Goal: Task Accomplishment & Management: Use online tool/utility

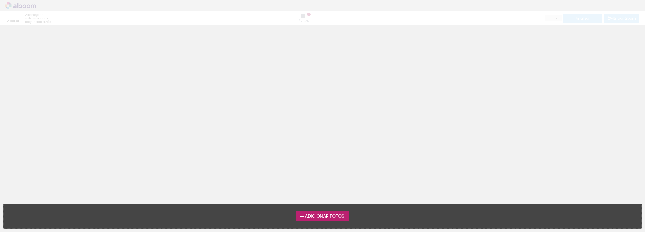
click at [30, 7] on div "editar poucos segundos atrás. Lâminas Finalizar Enviar álbum" at bounding box center [322, 12] width 645 height 25
click at [326, 52] on neon-animated-pages "Confirmar Cancelar" at bounding box center [322, 128] width 645 height 206
click at [18, 8] on div "editar um minuto atrás. Lâminas Finalizar Enviar álbum" at bounding box center [322, 12] width 645 height 25
drag, startPoint x: 580, startPoint y: 82, endPoint x: 616, endPoint y: 50, distance: 48.5
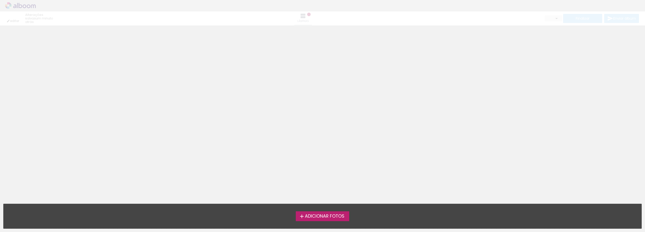
click at [582, 82] on neon-animated-pages "Confirmar Cancelar" at bounding box center [322, 128] width 645 height 206
click at [622, 11] on div "editar um minuto atrás. Lâminas Finalizar Enviar álbum" at bounding box center [322, 12] width 645 height 25
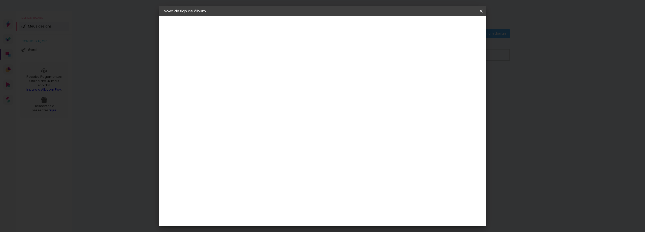
click at [482, 10] on iron-icon at bounding box center [481, 11] width 6 height 5
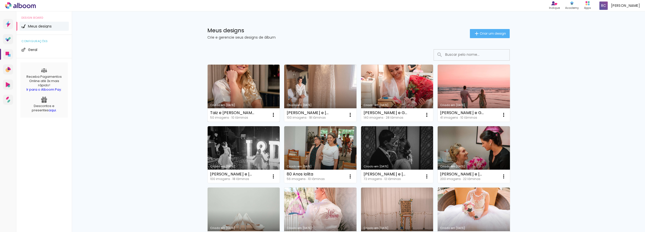
click at [254, 81] on link "Criado em [DATE]" at bounding box center [244, 92] width 72 height 57
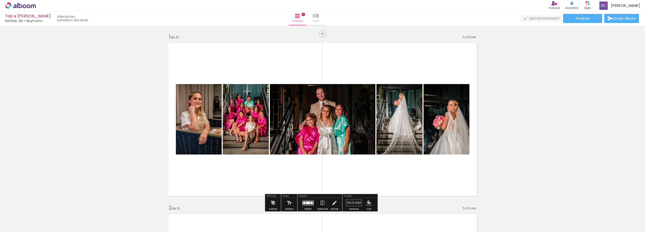
click at [319, 16] on iron-icon at bounding box center [316, 16] width 6 height 6
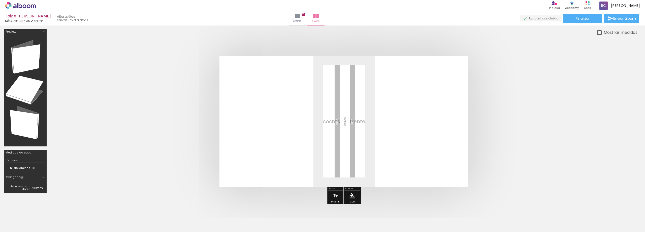
click at [0, 0] on span "Adicionar Fotos" at bounding box center [0, 0] width 0 height 0
click at [0, 0] on input "file" at bounding box center [0, 0] width 0 height 0
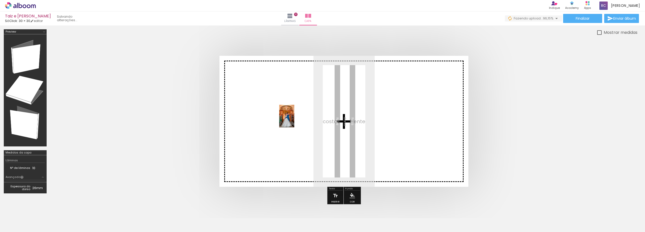
drag, startPoint x: 635, startPoint y: 217, endPoint x: 294, endPoint y: 120, distance: 354.6
click at [294, 120] on quentale-workspace at bounding box center [322, 116] width 645 height 232
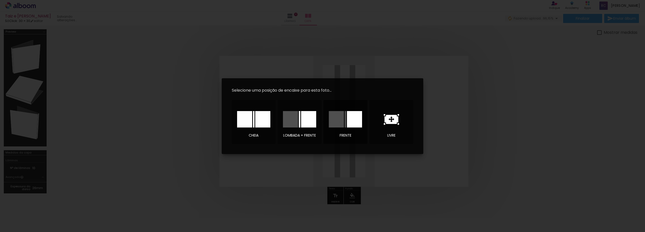
click at [0, 0] on div at bounding box center [0, 0] width 0 height 0
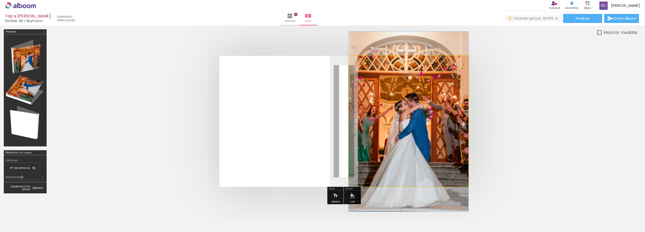
drag, startPoint x: 399, startPoint y: 119, endPoint x: 352, endPoint y: 120, distance: 47.1
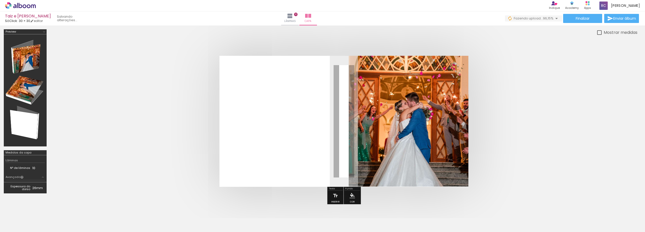
click at [365, 119] on quentale-photo at bounding box center [409, 121] width 120 height 130
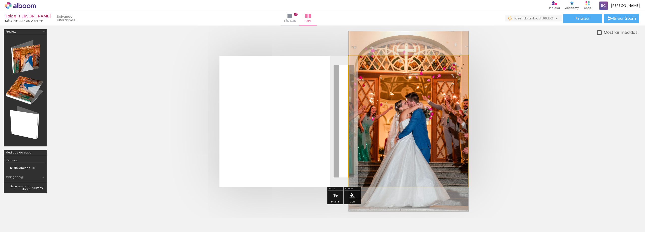
click at [365, 119] on quentale-photo at bounding box center [409, 121] width 120 height 130
drag, startPoint x: 366, startPoint y: 118, endPoint x: 338, endPoint y: 118, distance: 27.7
click at [0, 0] on quentale-layouter at bounding box center [0, 0] width 0 height 0
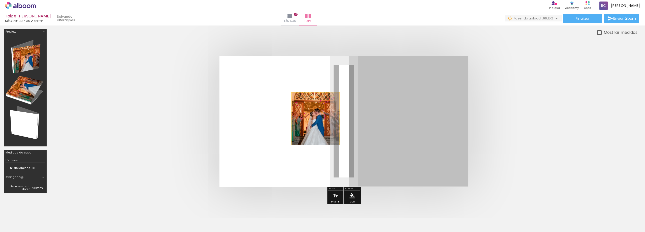
drag, startPoint x: 366, startPoint y: 116, endPoint x: 276, endPoint y: 117, distance: 90.4
click at [0, 0] on quentale-layouter at bounding box center [0, 0] width 0 height 0
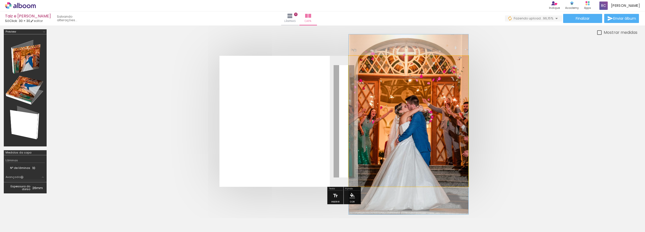
click at [372, 115] on quentale-photo at bounding box center [409, 121] width 120 height 130
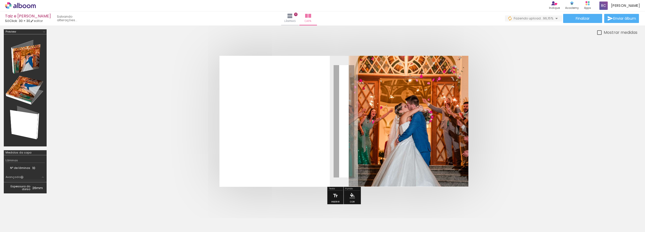
click at [371, 114] on quentale-photo at bounding box center [409, 121] width 120 height 130
drag, startPoint x: 545, startPoint y: 104, endPoint x: 488, endPoint y: 114, distance: 58.4
click at [0, 0] on quentale-cover at bounding box center [0, 0] width 0 height 0
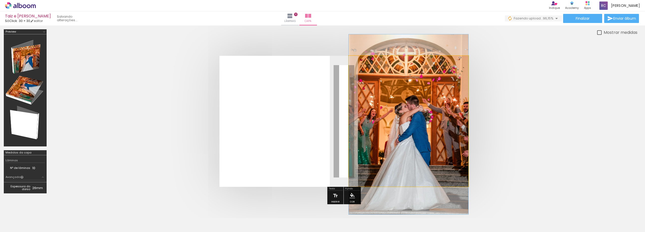
click at [394, 133] on quentale-photo at bounding box center [409, 121] width 120 height 130
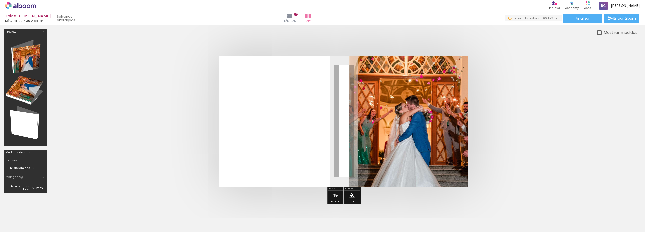
scroll to position [0, 865]
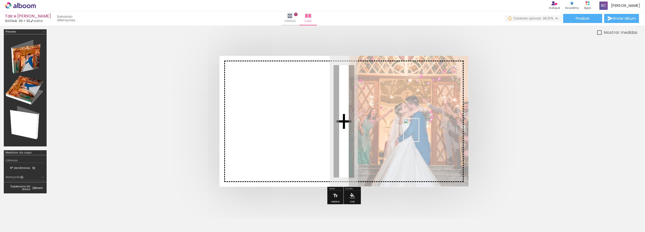
drag, startPoint x: 629, startPoint y: 217, endPoint x: 419, endPoint y: 134, distance: 225.7
click at [419, 134] on quentale-workspace at bounding box center [322, 116] width 645 height 232
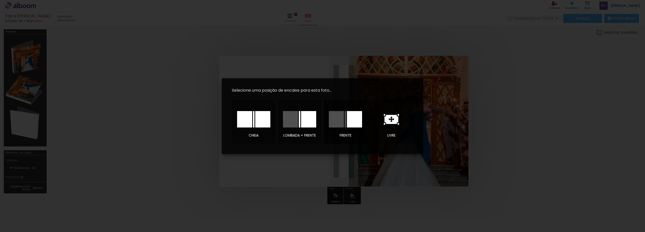
click at [0, 0] on div at bounding box center [0, 0] width 0 height 0
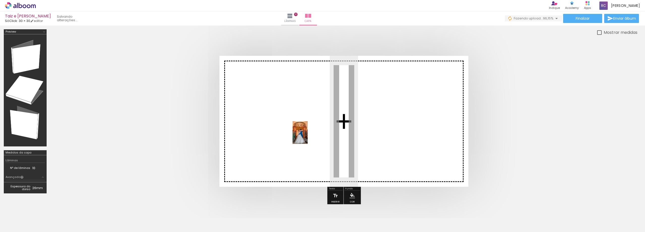
drag, startPoint x: 596, startPoint y: 212, endPoint x: 297, endPoint y: 135, distance: 309.3
click at [297, 135] on quentale-workspace at bounding box center [322, 116] width 645 height 232
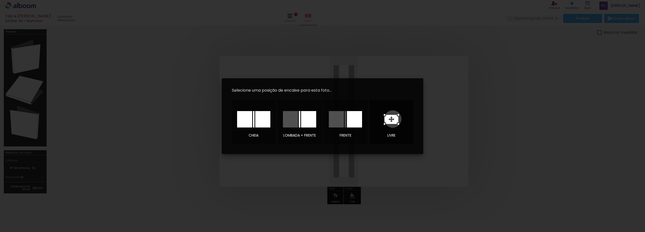
click at [0, 0] on icon at bounding box center [0, 0] width 0 height 0
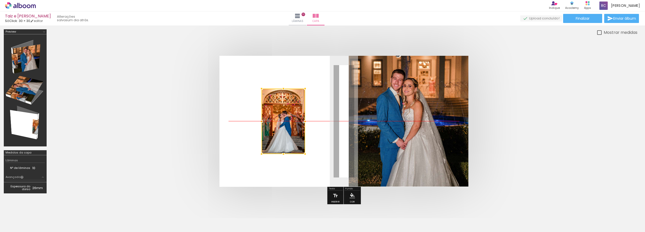
drag, startPoint x: 337, startPoint y: 114, endPoint x: 276, endPoint y: 114, distance: 60.7
click at [276, 114] on div at bounding box center [283, 120] width 44 height 65
click at [278, 114] on div at bounding box center [284, 120] width 44 height 65
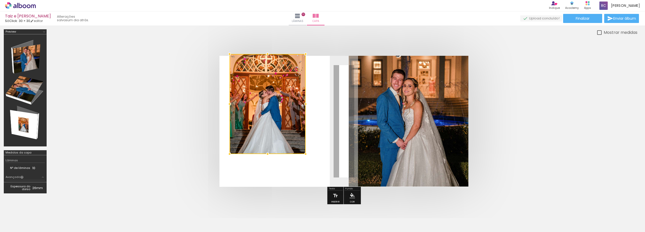
drag, startPoint x: 264, startPoint y: 90, endPoint x: 231, endPoint y: 65, distance: 41.8
click at [231, 65] on div at bounding box center [267, 104] width 76 height 100
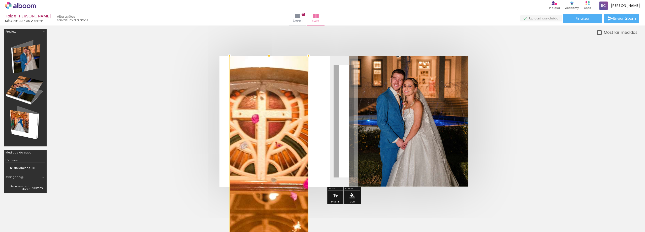
drag, startPoint x: 305, startPoint y: 153, endPoint x: 308, endPoint y: 150, distance: 3.9
click at [0, 0] on album-spread at bounding box center [0, 0] width 0 height 0
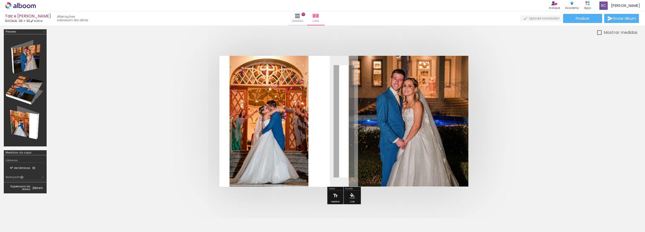
click at [304, 132] on quentale-photo at bounding box center [268, 121] width 79 height 130
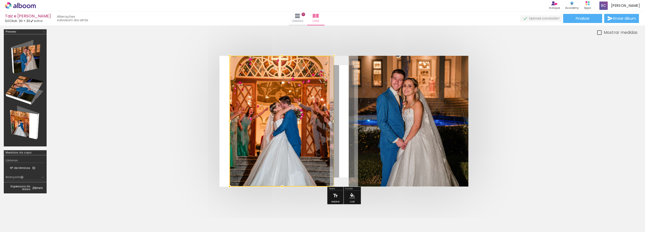
drag, startPoint x: 308, startPoint y: 122, endPoint x: 333, endPoint y: 122, distance: 24.7
click at [333, 122] on div at bounding box center [334, 121] width 10 height 10
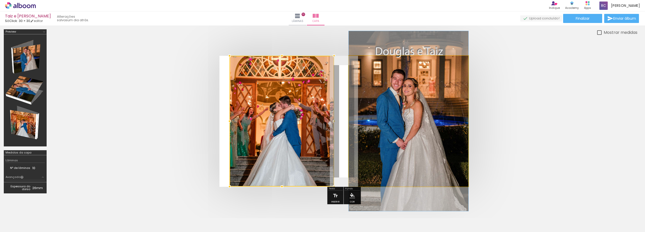
click at [367, 116] on quentale-photo at bounding box center [409, 121] width 120 height 130
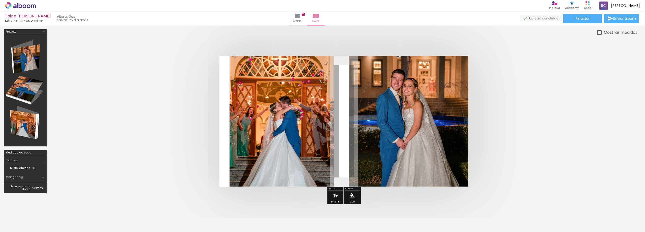
click at [364, 122] on quentale-photo at bounding box center [409, 121] width 120 height 130
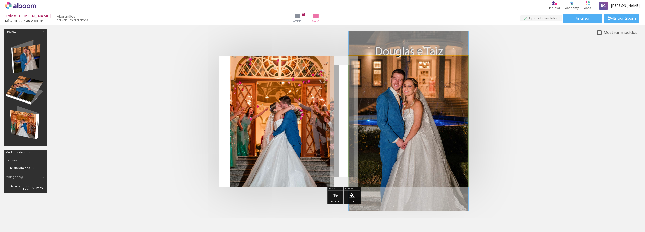
click at [369, 120] on quentale-photo at bounding box center [409, 121] width 120 height 130
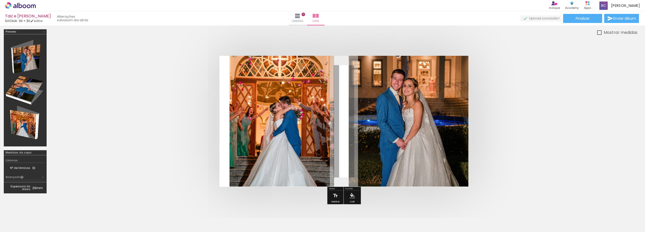
click at [369, 120] on quentale-photo at bounding box center [409, 121] width 120 height 130
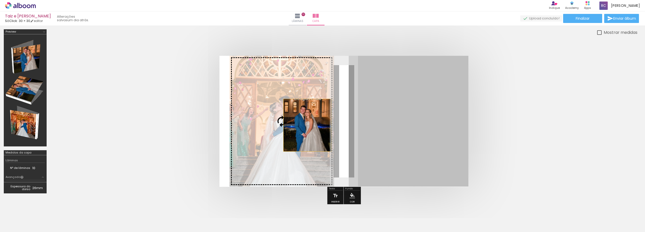
drag, startPoint x: 365, startPoint y: 120, endPoint x: 318, endPoint y: 125, distance: 47.9
click at [0, 0] on slot at bounding box center [0, 0] width 0 height 0
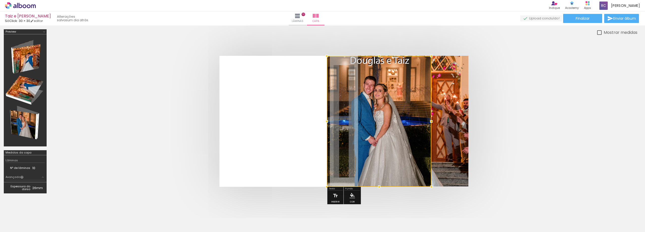
drag, startPoint x: 299, startPoint y: 121, endPoint x: 397, endPoint y: 126, distance: 97.6
click at [397, 126] on div at bounding box center [379, 121] width 105 height 130
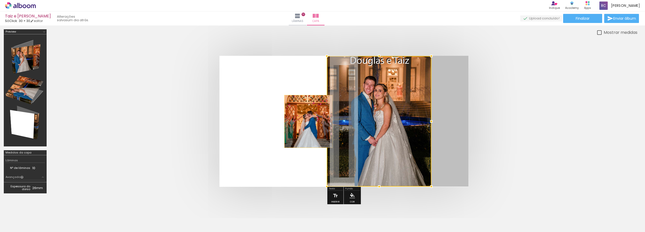
drag, startPoint x: 442, startPoint y: 118, endPoint x: 294, endPoint y: 122, distance: 147.2
click at [0, 0] on quentale-layouter at bounding box center [0, 0] width 0 height 0
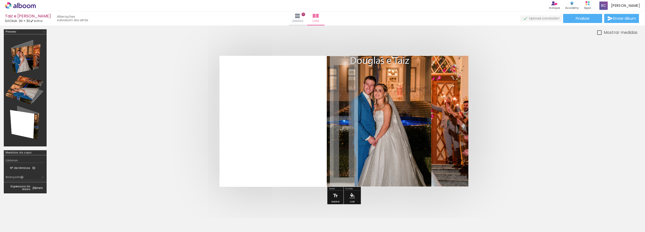
click at [445, 114] on quentale-photo at bounding box center [409, 121] width 120 height 130
click at [445, 118] on quentale-photo at bounding box center [409, 121] width 120 height 130
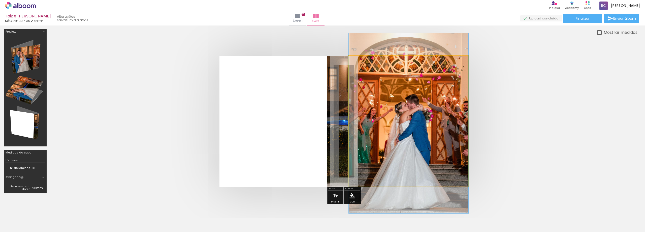
click at [446, 118] on quentale-photo at bounding box center [409, 121] width 120 height 130
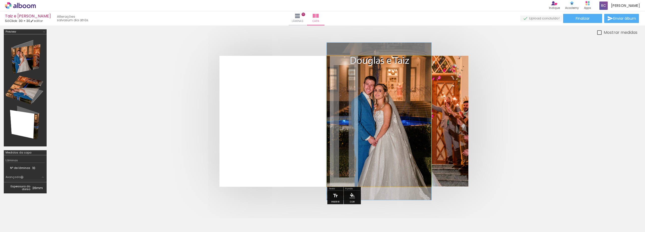
click at [405, 144] on quentale-photo at bounding box center [379, 121] width 105 height 130
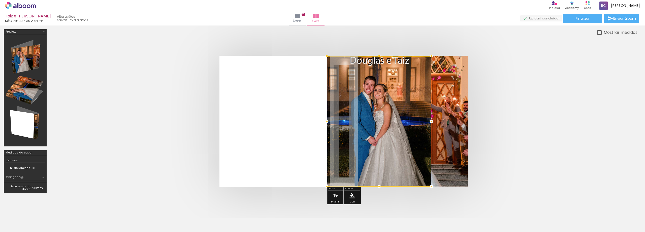
click at [415, 142] on div at bounding box center [379, 121] width 105 height 130
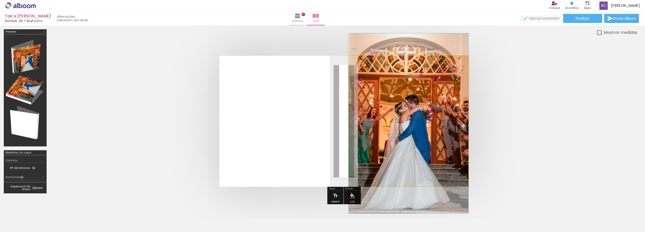
click at [459, 135] on quentale-photo at bounding box center [409, 121] width 120 height 130
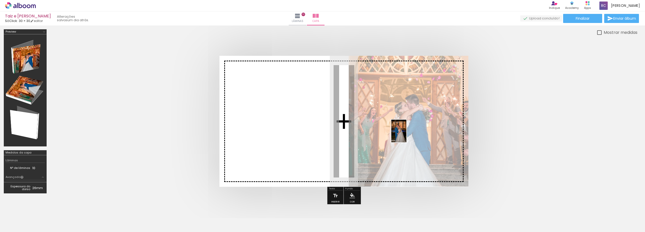
drag, startPoint x: 621, startPoint y: 215, endPoint x: 406, endPoint y: 135, distance: 229.7
click at [406, 135] on quentale-workspace at bounding box center [322, 116] width 645 height 232
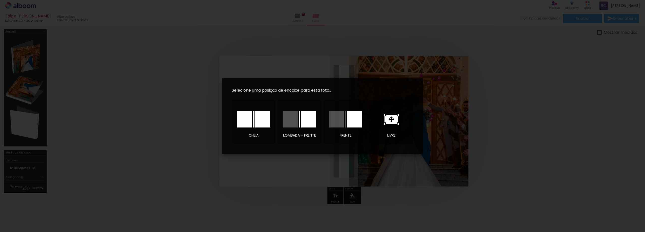
click at [0, 0] on icon at bounding box center [0, 0] width 0 height 0
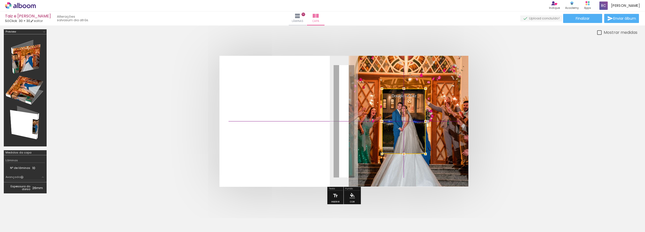
drag, startPoint x: 340, startPoint y: 118, endPoint x: 401, endPoint y: 119, distance: 60.5
click at [401, 119] on div at bounding box center [404, 120] width 44 height 65
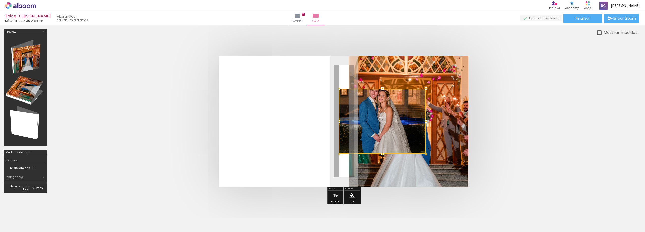
drag, startPoint x: 384, startPoint y: 121, endPoint x: 339, endPoint y: 121, distance: 45.1
click at [339, 121] on div at bounding box center [339, 121] width 10 height 10
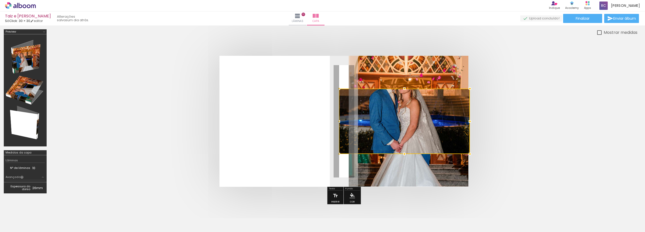
drag, startPoint x: 424, startPoint y: 122, endPoint x: 468, endPoint y: 123, distance: 44.1
click at [468, 123] on div at bounding box center [470, 121] width 10 height 10
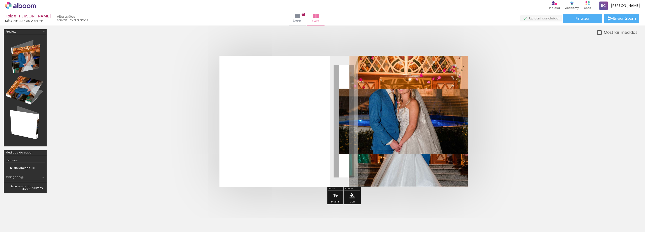
click at [410, 105] on quentale-photo at bounding box center [403, 120] width 129 height 65
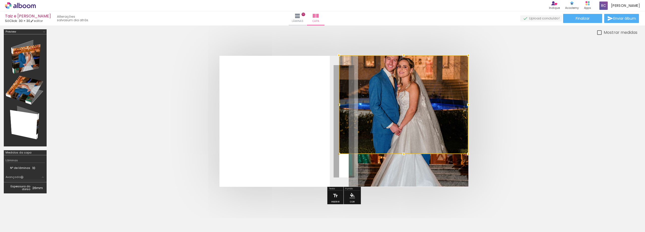
drag, startPoint x: 400, startPoint y: 89, endPoint x: 395, endPoint y: 57, distance: 32.1
click at [395, 57] on div at bounding box center [403, 104] width 129 height 99
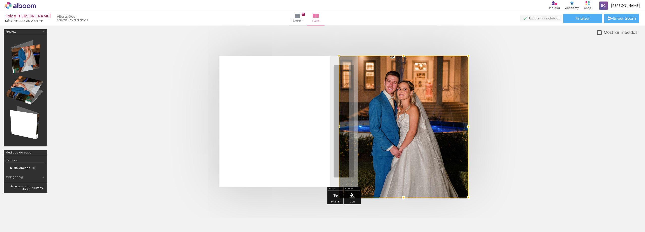
drag, startPoint x: 405, startPoint y: 153, endPoint x: 408, endPoint y: 171, distance: 17.7
click at [408, 171] on div at bounding box center [403, 126] width 129 height 141
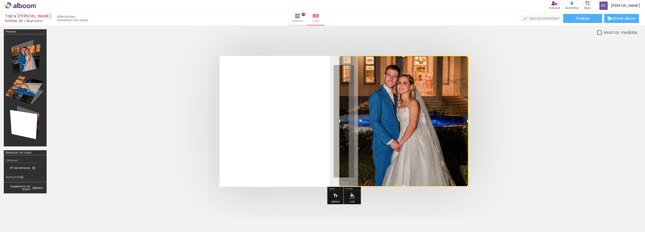
click at [400, 138] on div at bounding box center [403, 121] width 129 height 130
drag, startPoint x: 401, startPoint y: 123, endPoint x: 401, endPoint y: 137, distance: 14.1
click at [401, 137] on div at bounding box center [403, 121] width 129 height 130
drag, startPoint x: 401, startPoint y: 130, endPoint x: 400, endPoint y: 140, distance: 9.9
click at [401, 140] on div at bounding box center [403, 121] width 129 height 130
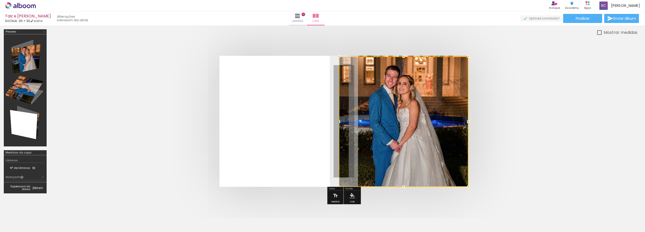
drag, startPoint x: 388, startPoint y: 135, endPoint x: 389, endPoint y: 147, distance: 12.6
click at [389, 147] on div at bounding box center [403, 121] width 129 height 130
drag, startPoint x: 389, startPoint y: 147, endPoint x: 390, endPoint y: 157, distance: 9.7
click at [390, 157] on div at bounding box center [403, 122] width 129 height 130
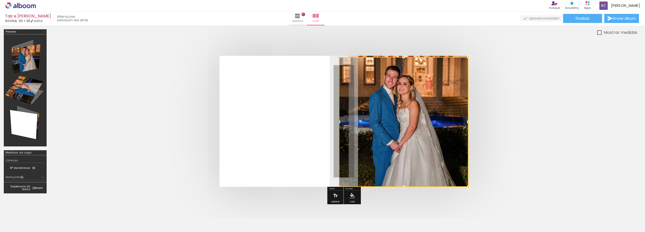
drag, startPoint x: 421, startPoint y: 126, endPoint x: 421, endPoint y: 145, distance: 18.9
click at [421, 145] on div at bounding box center [403, 121] width 129 height 129
drag, startPoint x: 421, startPoint y: 145, endPoint x: 423, endPoint y: 172, distance: 27.0
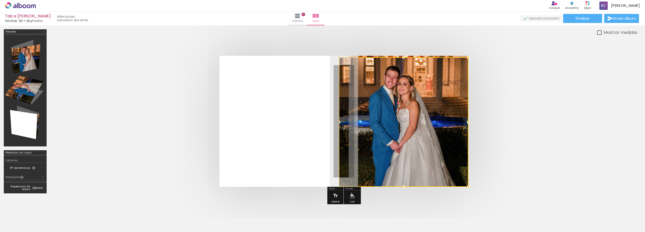
click at [421, 171] on div at bounding box center [403, 121] width 129 height 129
click at [0, 0] on quentale-cover at bounding box center [0, 0] width 0 height 0
click at [421, 136] on div at bounding box center [403, 121] width 129 height 129
click at [0, 0] on quentale-cover at bounding box center [0, 0] width 0 height 0
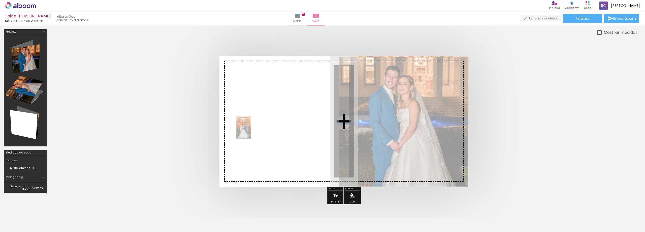
drag, startPoint x: 594, startPoint y: 217, endPoint x: 251, endPoint y: 131, distance: 353.8
click at [251, 131] on quentale-workspace at bounding box center [322, 116] width 645 height 232
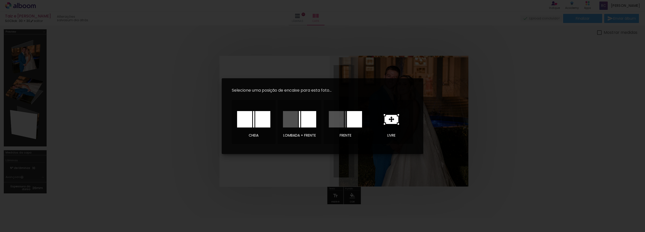
click at [0, 0] on icon at bounding box center [0, 0] width 0 height 0
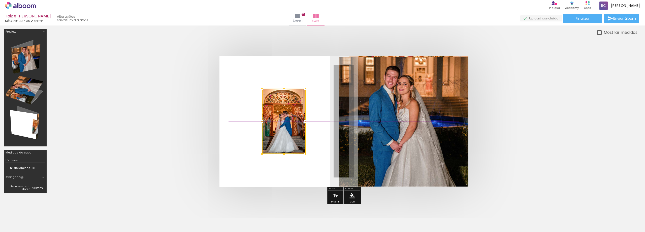
drag, startPoint x: 333, startPoint y: 120, endPoint x: 273, endPoint y: 121, distance: 60.0
click at [269, 121] on div at bounding box center [284, 120] width 44 height 65
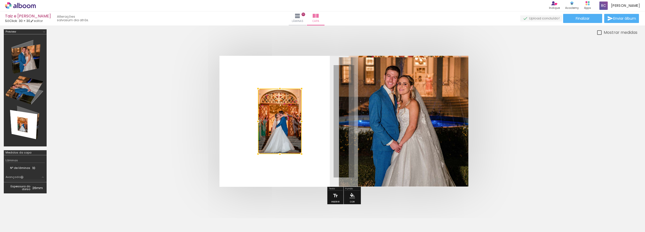
click at [420, 116] on quentale-photo at bounding box center [403, 121] width 129 height 129
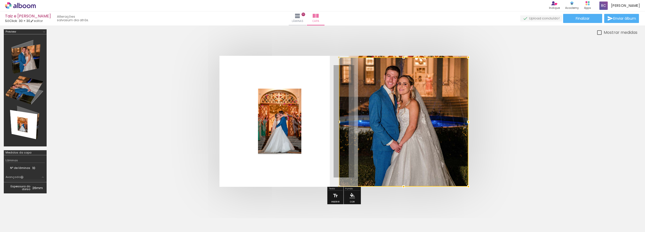
click at [406, 110] on div at bounding box center [403, 121] width 129 height 129
click at [439, 104] on div at bounding box center [403, 121] width 129 height 129
click at [258, 112] on quentale-photo at bounding box center [280, 120] width 44 height 65
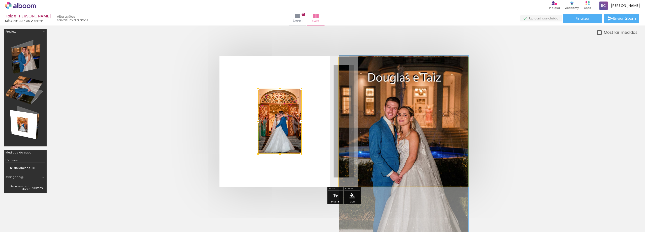
drag, startPoint x: 413, startPoint y: 112, endPoint x: 415, endPoint y: 143, distance: 31.0
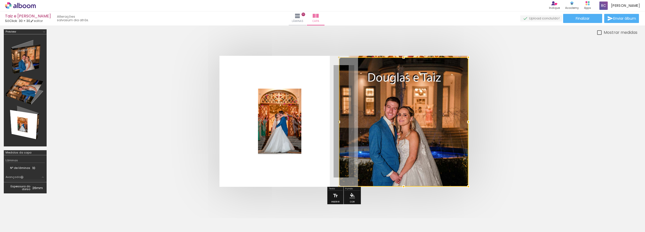
click at [0, 0] on quentale-cover at bounding box center [0, 0] width 0 height 0
click at [409, 113] on div at bounding box center [403, 121] width 129 height 129
click at [410, 104] on div at bounding box center [403, 121] width 129 height 129
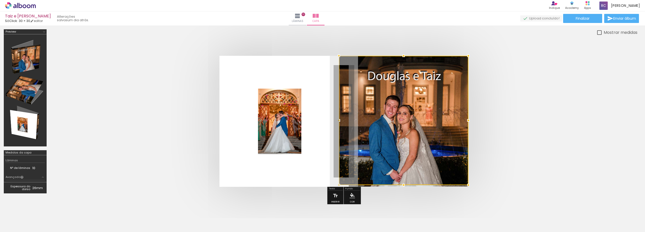
click at [406, 85] on div at bounding box center [403, 120] width 129 height 129
click at [0, 0] on quentale-cover at bounding box center [0, 0] width 0 height 0
click at [285, 104] on quentale-photo at bounding box center [280, 120] width 44 height 65
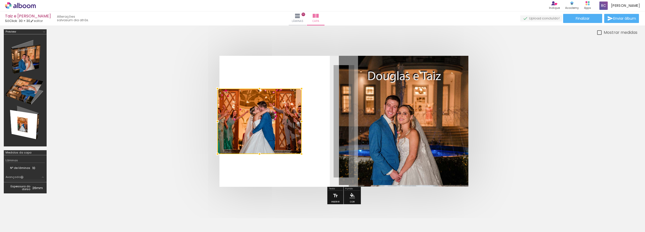
drag, startPoint x: 256, startPoint y: 121, endPoint x: 226, endPoint y: 123, distance: 30.8
click at [226, 123] on div at bounding box center [259, 120] width 84 height 65
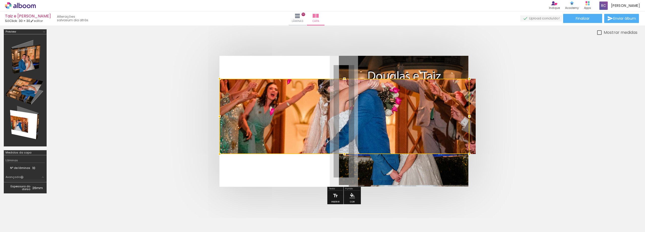
drag, startPoint x: 302, startPoint y: 87, endPoint x: 307, endPoint y: 78, distance: 11.2
click at [0, 0] on album-spread at bounding box center [0, 0] width 0 height 0
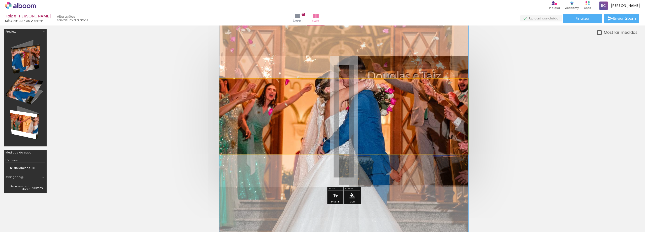
click at [407, 122] on quentale-photo at bounding box center [343, 116] width 249 height 75
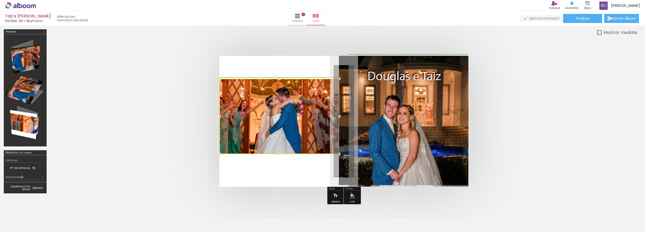
drag, startPoint x: 465, startPoint y: 116, endPoint x: 337, endPoint y: 119, distance: 128.0
click at [337, 119] on div at bounding box center [339, 116] width 10 height 10
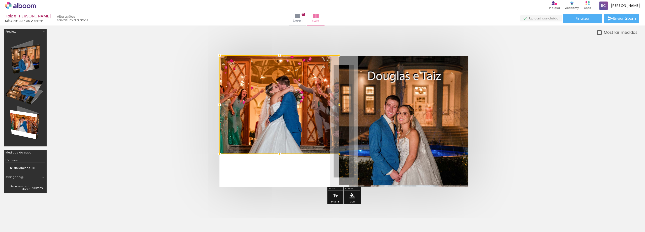
drag, startPoint x: 279, startPoint y: 79, endPoint x: 278, endPoint y: 58, distance: 21.5
click at [278, 58] on div at bounding box center [279, 55] width 10 height 10
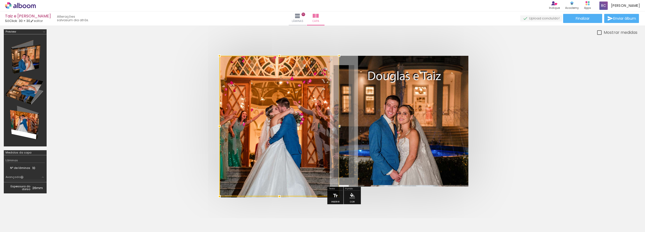
drag, startPoint x: 280, startPoint y: 151, endPoint x: 281, endPoint y: 166, distance: 15.1
click at [281, 166] on div at bounding box center [279, 126] width 120 height 140
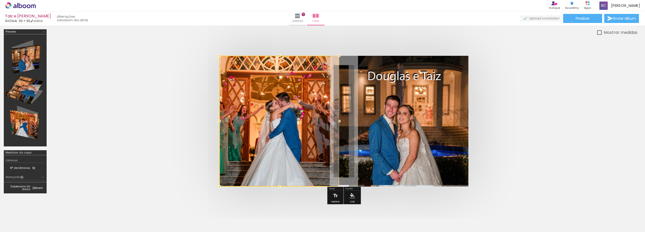
click at [0, 0] on quentale-cover at bounding box center [0, 0] width 0 height 0
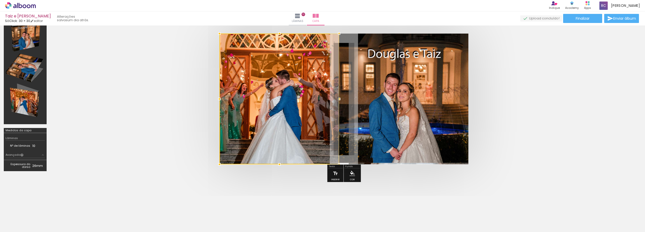
scroll to position [44, 0]
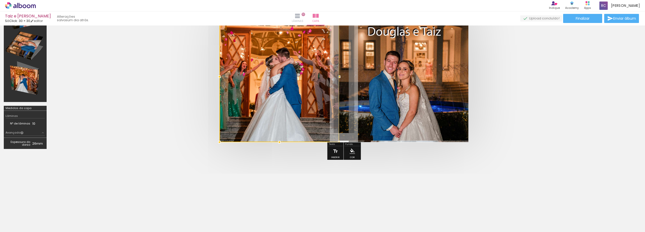
click at [301, 15] on iron-icon at bounding box center [297, 16] width 6 height 6
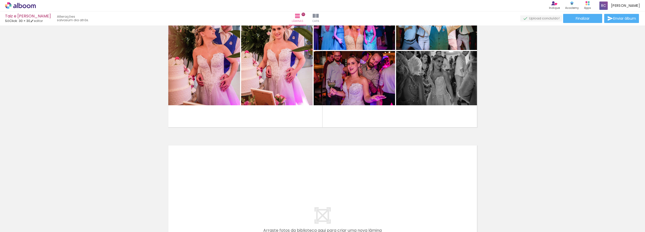
scroll to position [1598, 0]
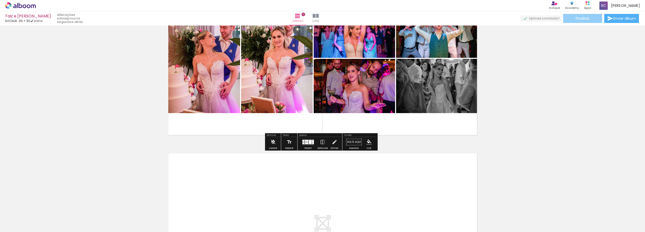
click at [590, 22] on paper-button "Finalizar" at bounding box center [582, 18] width 39 height 9
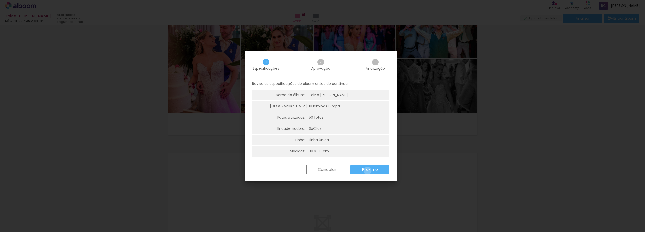
click at [0, 0] on slot "Próximo" at bounding box center [0, 0] width 0 height 0
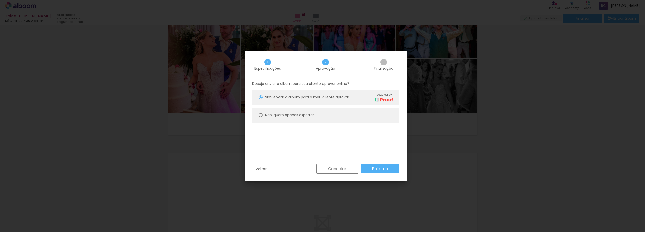
click at [318, 118] on paper-radio-button "Não, quero apenas exportar" at bounding box center [325, 114] width 147 height 15
type paper-radio-button "on"
click at [368, 169] on paper-button "Próximo" at bounding box center [379, 168] width 39 height 9
type input "Alta, 300 DPI"
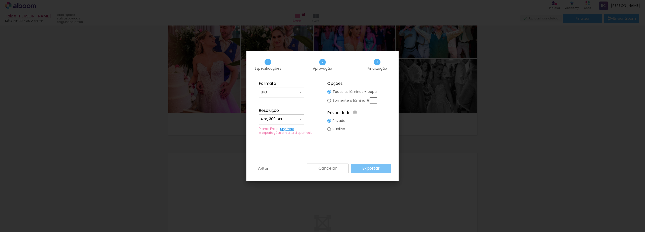
click at [0, 0] on slot "Exportar" at bounding box center [0, 0] width 0 height 0
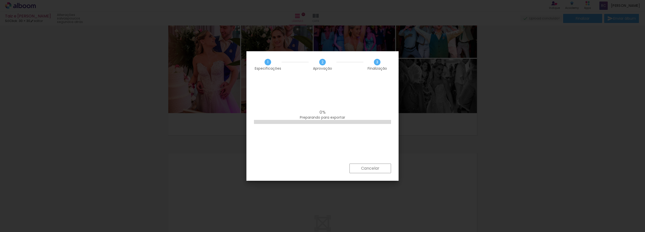
scroll to position [0, 865]
